Goal: Check status: Verify the current state of an ongoing process or item

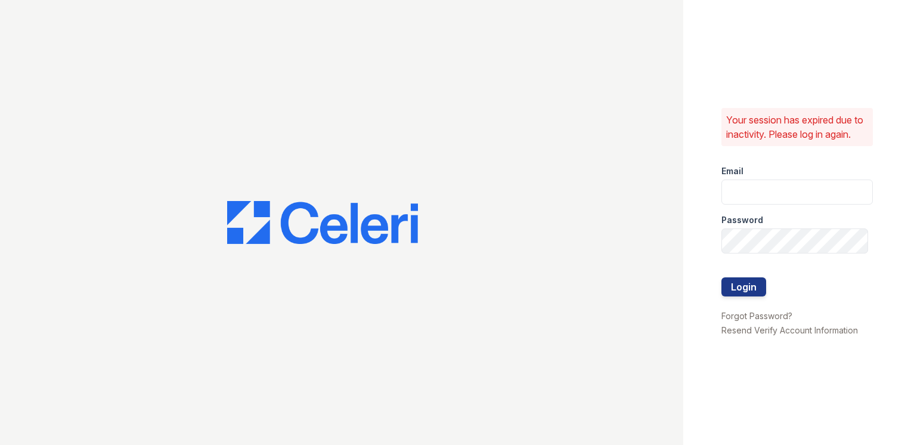
type input "[EMAIL_ADDRESS][DOMAIN_NAME]"
click at [728, 307] on div at bounding box center [797, 302] width 151 height 12
click at [732, 290] on button "Login" at bounding box center [744, 286] width 45 height 19
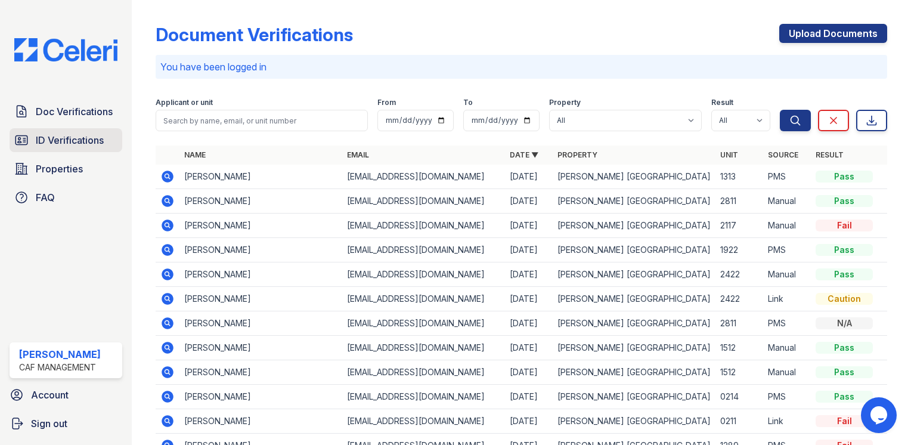
click at [52, 140] on span "ID Verifications" at bounding box center [70, 140] width 68 height 14
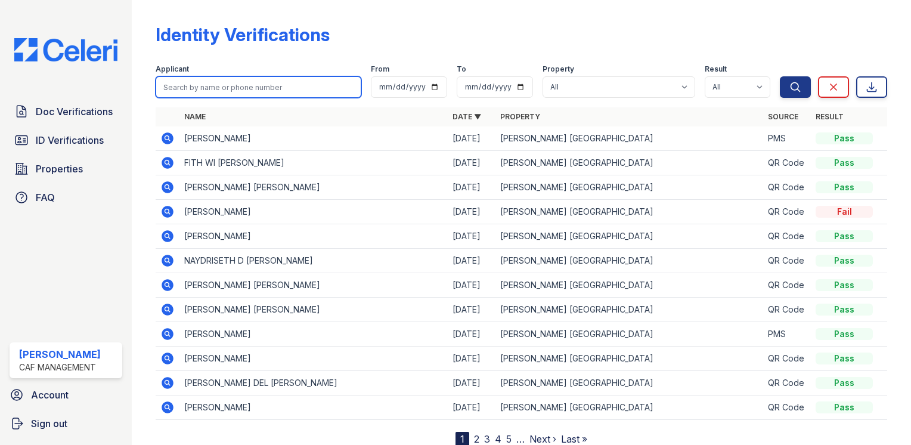
click at [265, 95] on input "search" at bounding box center [259, 86] width 206 height 21
type input "joshua"
click at [780, 76] on button "Search" at bounding box center [795, 86] width 31 height 21
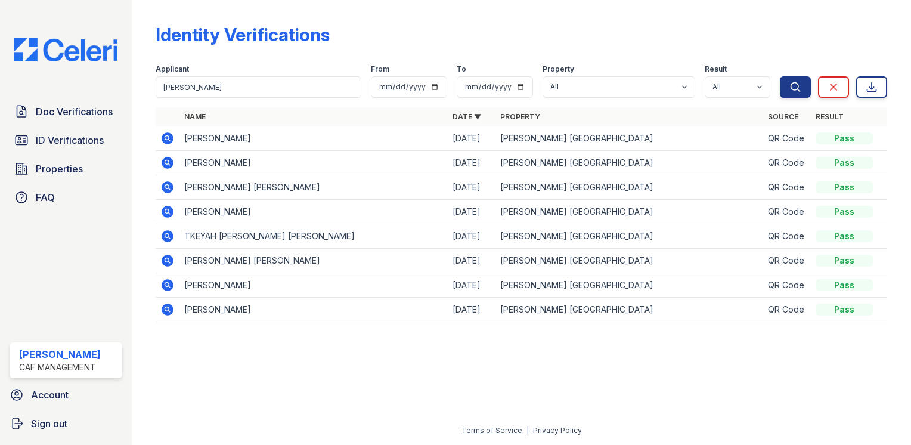
click at [172, 142] on icon at bounding box center [168, 138] width 12 height 12
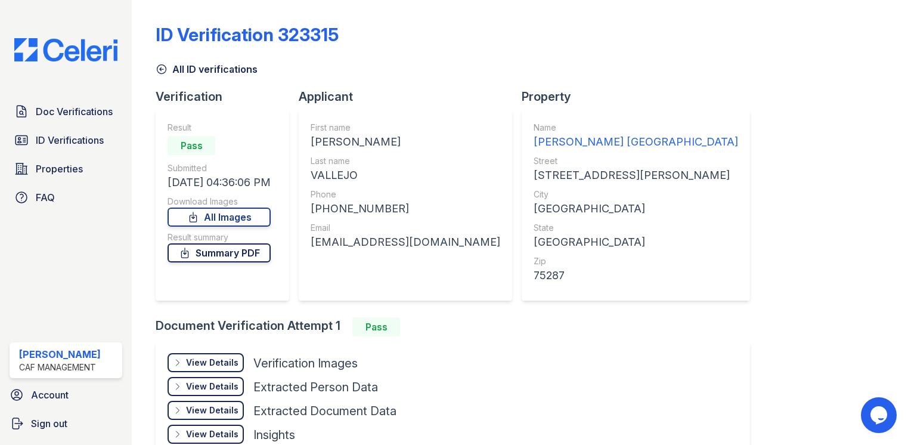
click at [205, 259] on link "Summary PDF" at bounding box center [219, 252] width 103 height 19
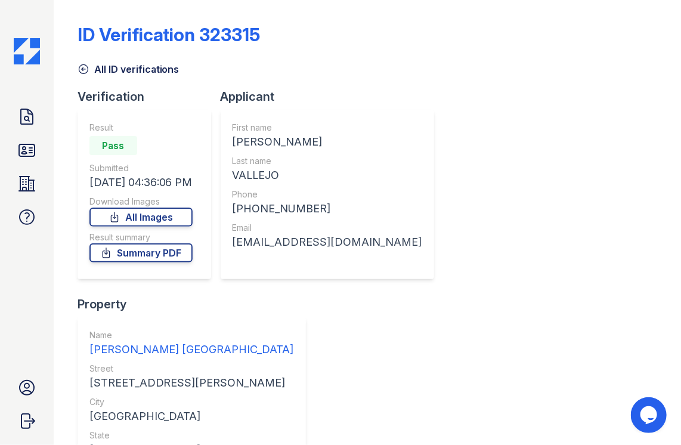
click at [158, 227] on div "Result Pass Submitted 09/22/25 04:36:06 PM Download Images All Images Result su…" at bounding box center [140, 195] width 103 height 146
click at [158, 219] on link "All Images" at bounding box center [140, 217] width 103 height 19
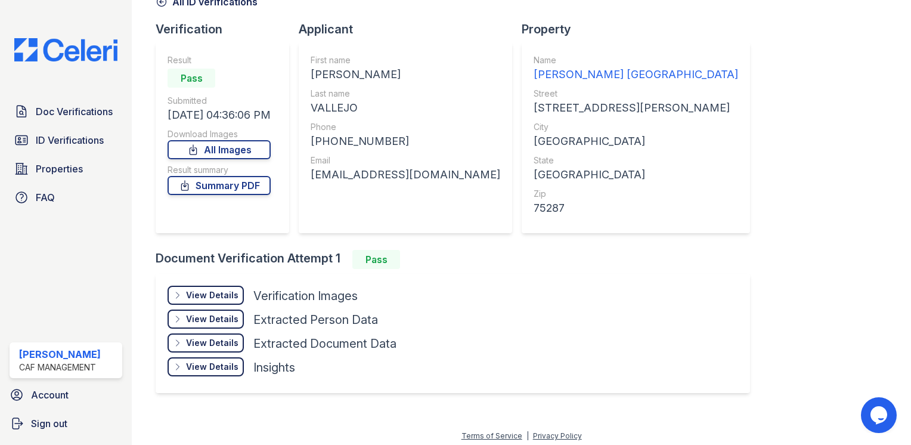
scroll to position [70, 0]
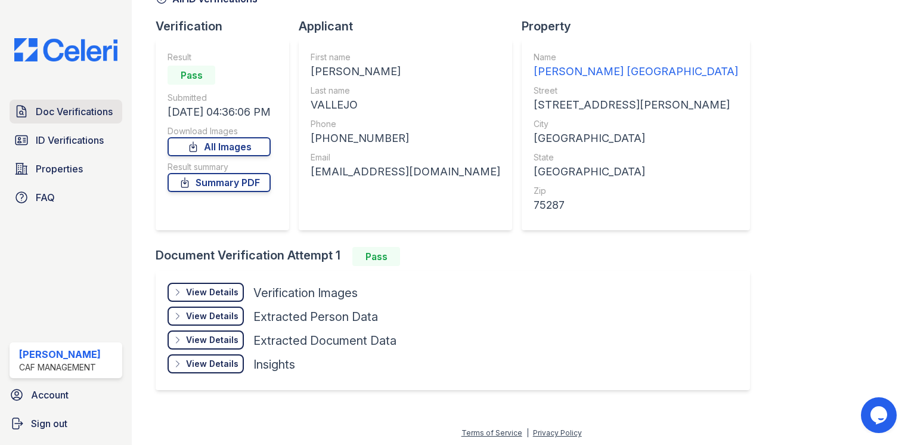
click at [108, 108] on span "Doc Verifications" at bounding box center [74, 111] width 77 height 14
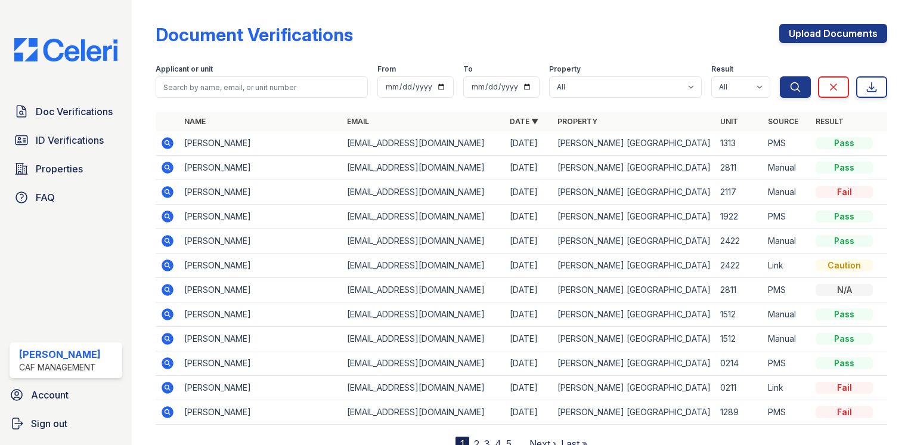
click at [174, 216] on icon at bounding box center [167, 216] width 14 height 14
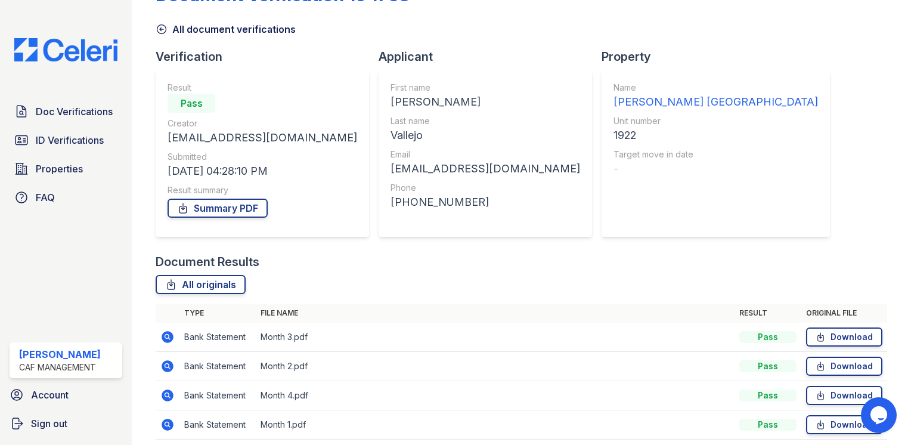
scroll to position [86, 0]
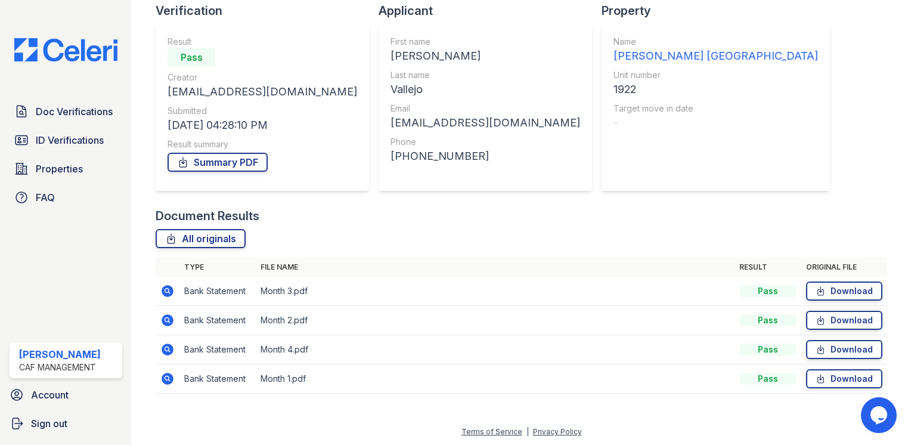
click at [171, 295] on icon at bounding box center [168, 291] width 12 height 12
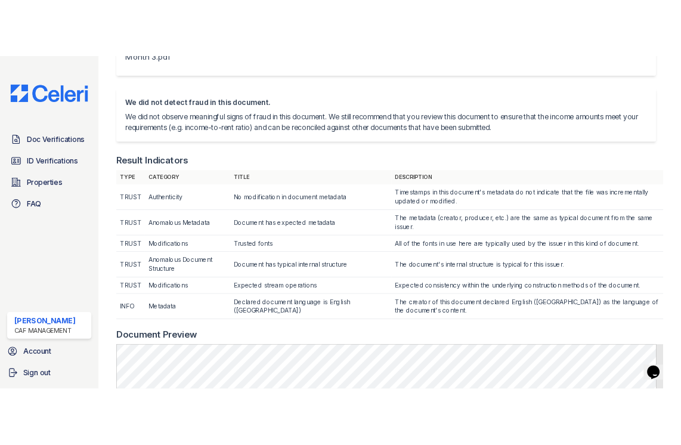
scroll to position [119, 0]
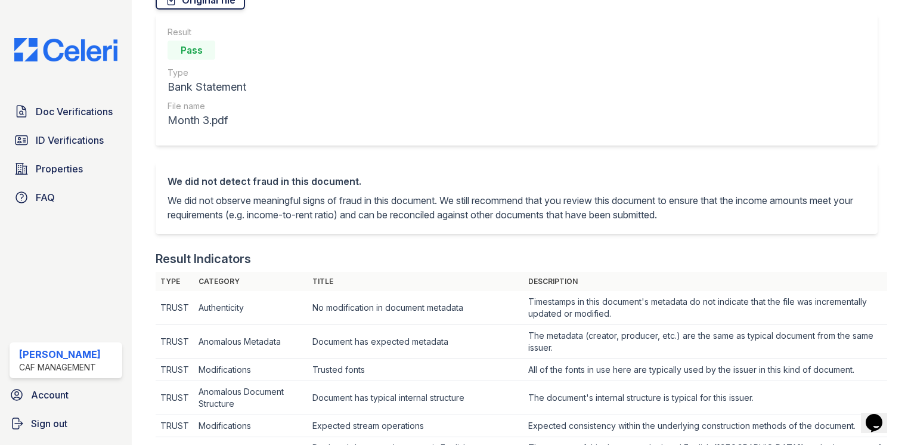
click at [197, 2] on link "Original file" at bounding box center [200, -1] width 89 height 19
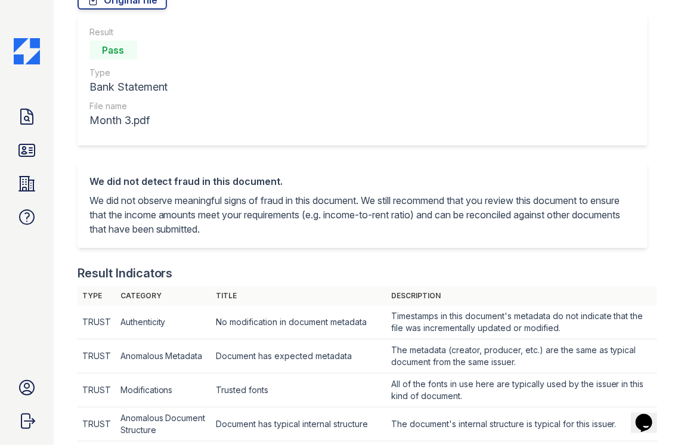
scroll to position [0, 0]
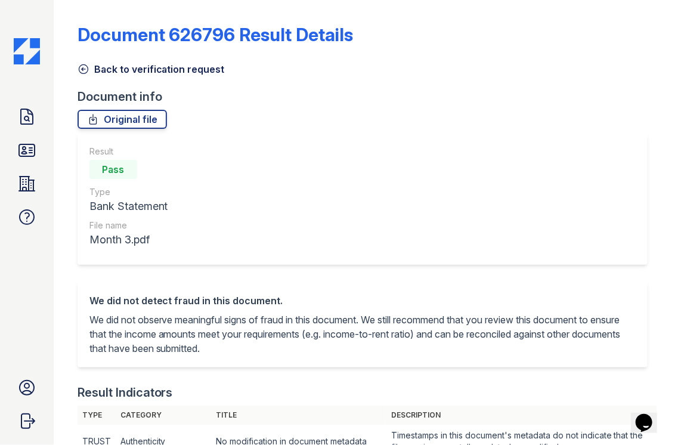
click at [91, 68] on link "Back to verification request" at bounding box center [151, 69] width 147 height 14
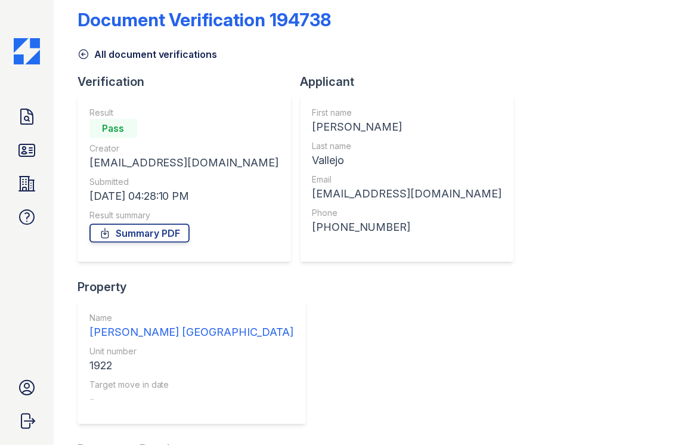
scroll to position [60, 0]
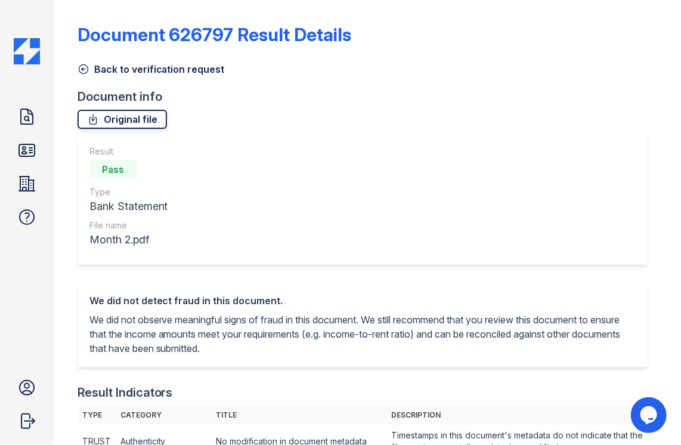
click at [110, 120] on link "Original file" at bounding box center [122, 119] width 89 height 19
click at [81, 63] on icon at bounding box center [84, 69] width 12 height 12
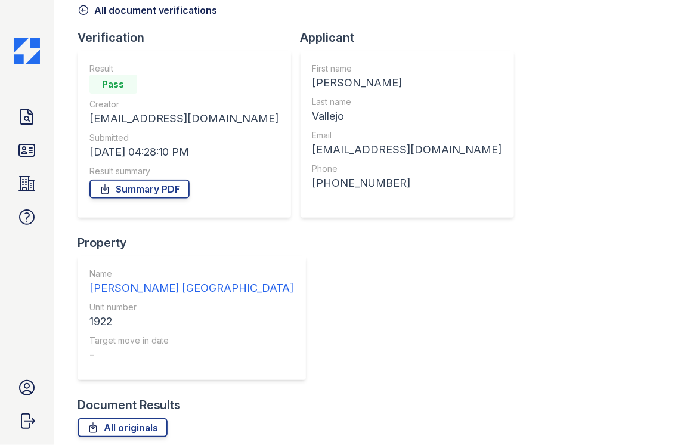
scroll to position [60, 0]
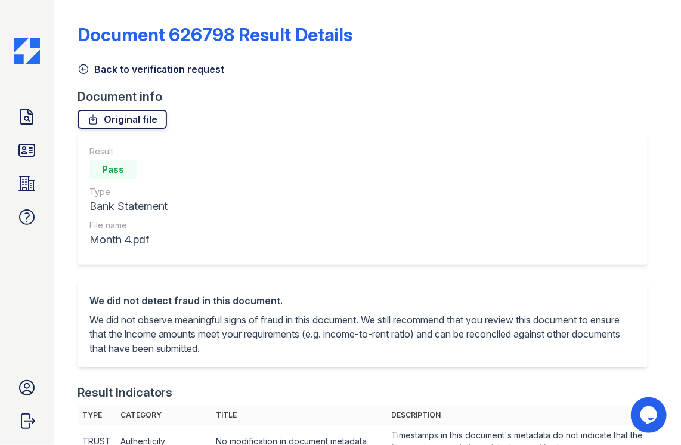
click at [121, 118] on link "Original file" at bounding box center [122, 119] width 89 height 19
click at [86, 69] on icon at bounding box center [84, 69] width 12 height 12
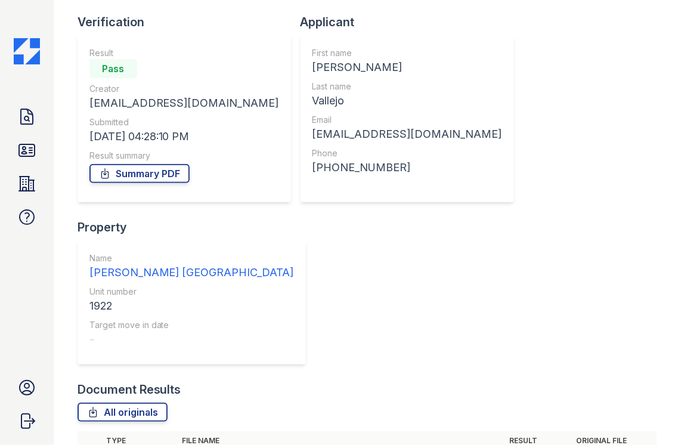
scroll to position [86, 0]
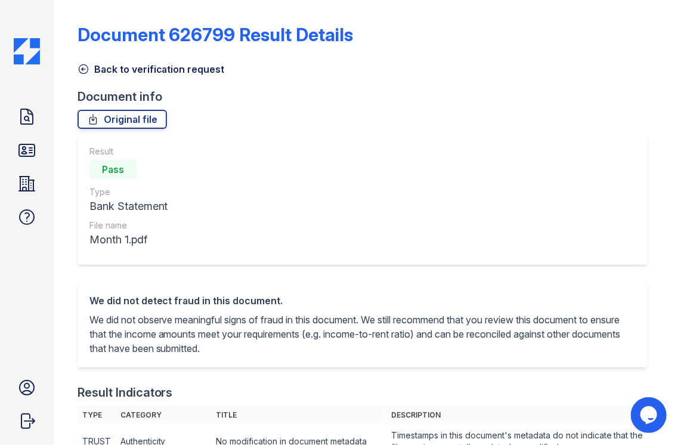
click at [84, 68] on icon at bounding box center [84, 69] width 12 height 12
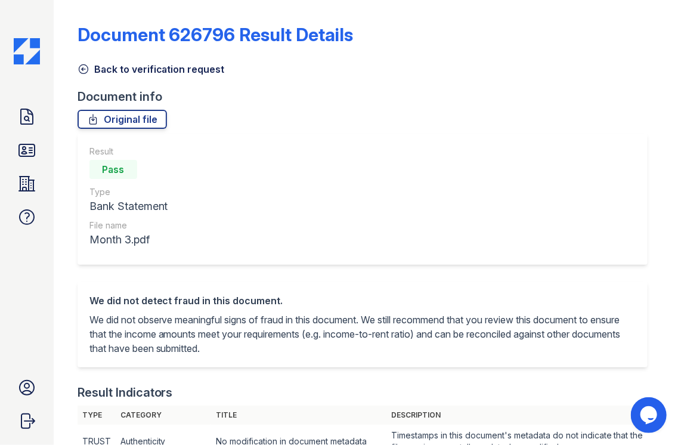
click at [89, 70] on link "Back to verification request" at bounding box center [151, 69] width 147 height 14
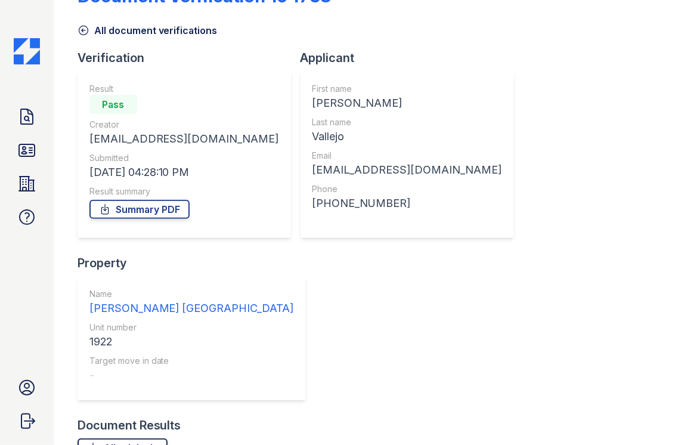
scroll to position [60, 0]
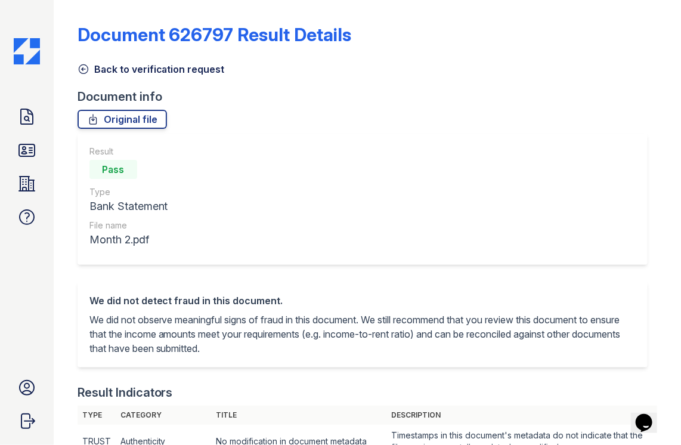
click at [88, 64] on icon at bounding box center [84, 69] width 12 height 12
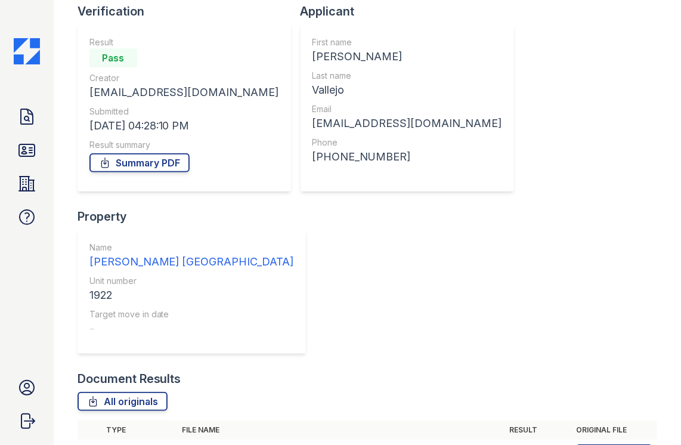
scroll to position [86, 0]
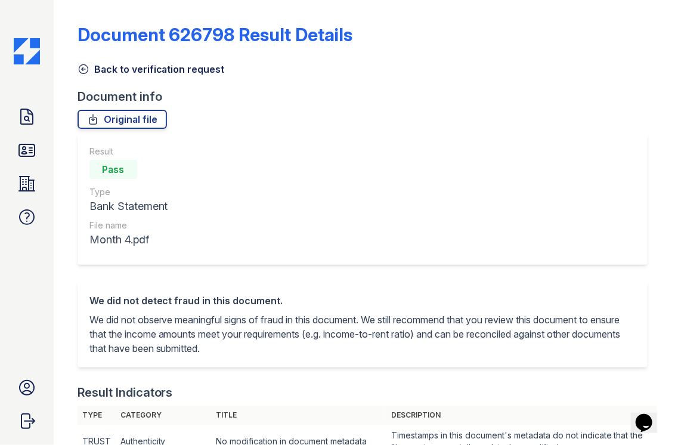
click at [81, 63] on icon at bounding box center [84, 69] width 12 height 12
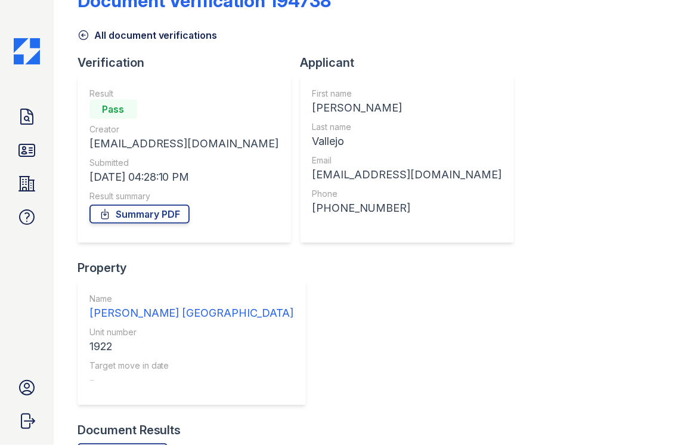
scroll to position [86, 0]
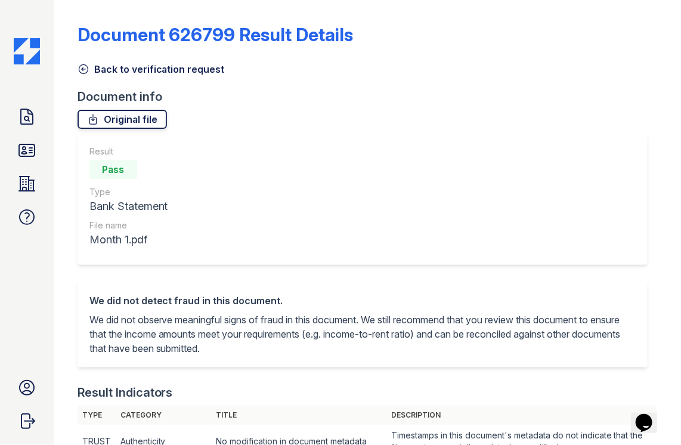
click at [146, 118] on link "Original file" at bounding box center [122, 119] width 89 height 19
